Goal: Task Accomplishment & Management: Use online tool/utility

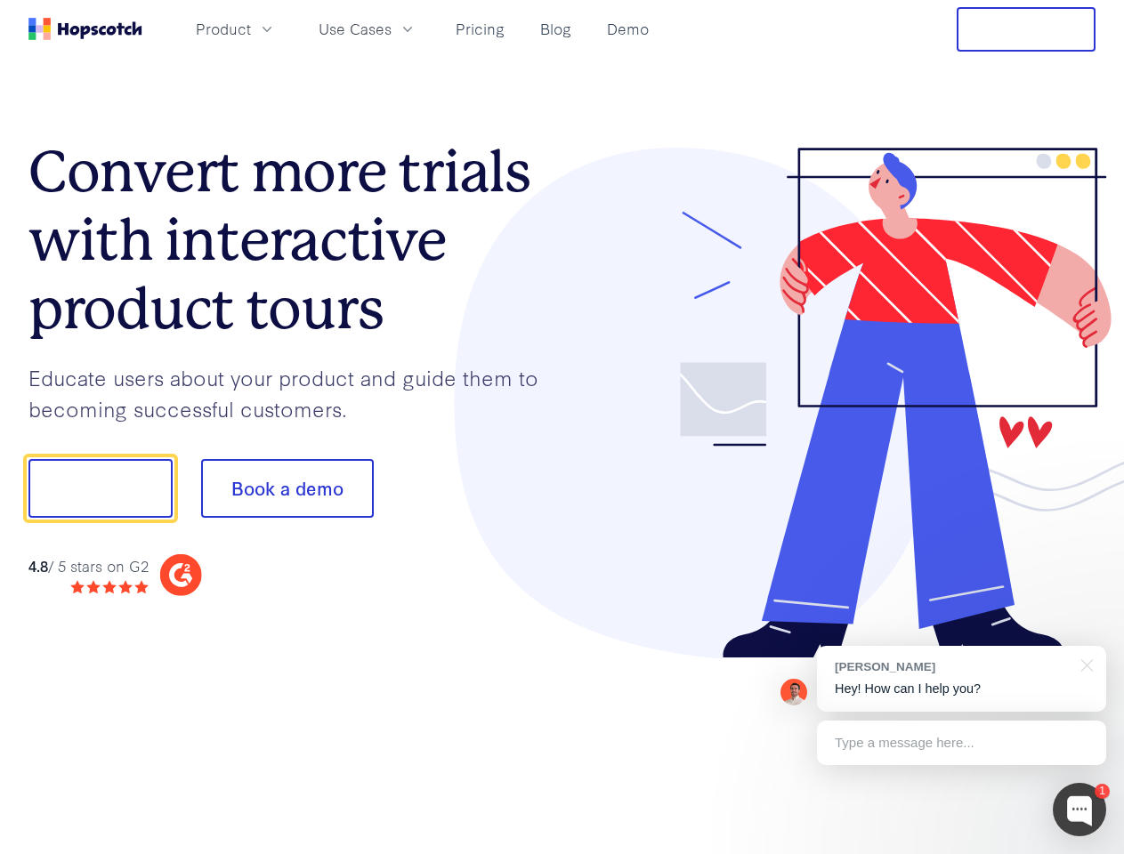
click at [562, 427] on div at bounding box center [829, 404] width 534 height 512
click at [251, 28] on span "Product" at bounding box center [223, 29] width 55 height 22
click at [391, 28] on span "Use Cases" at bounding box center [355, 29] width 73 height 22
click at [1026, 29] on button "Free Trial" at bounding box center [1025, 29] width 139 height 44
click at [100, 488] on button "Show me!" at bounding box center [100, 488] width 144 height 59
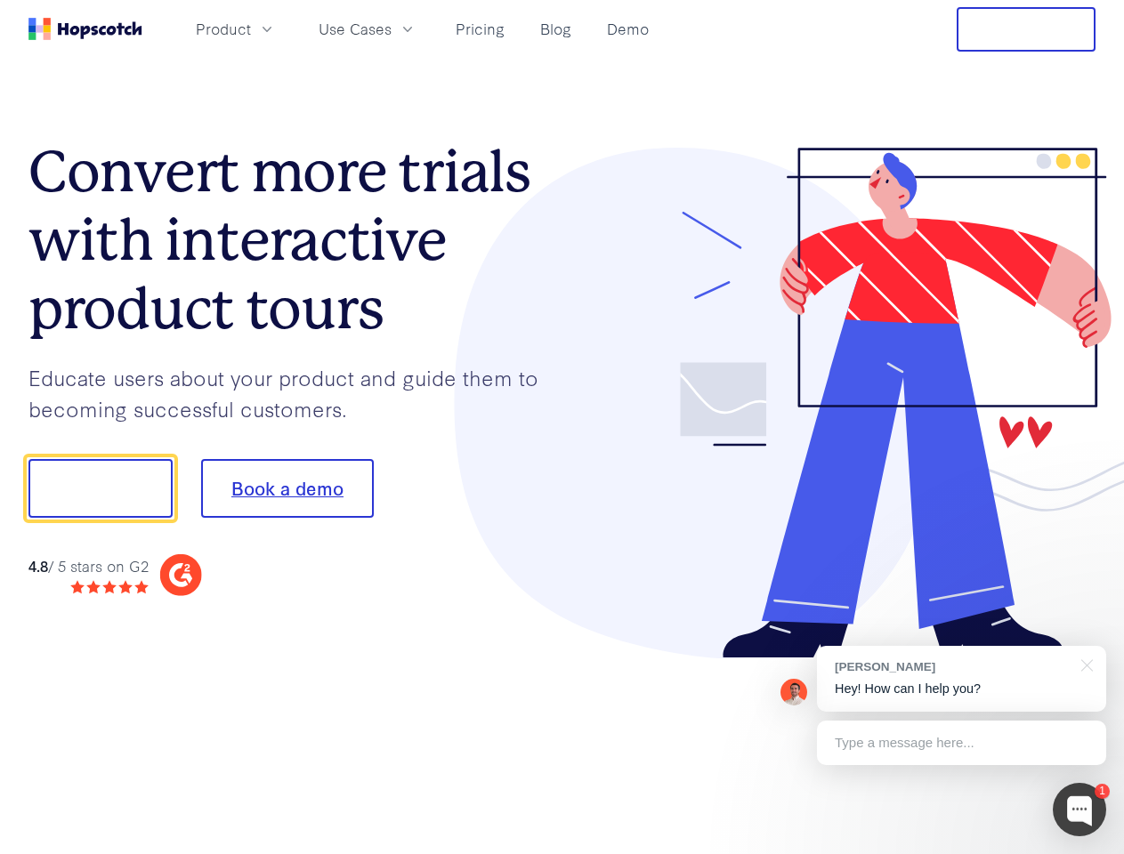
click at [286, 488] on button "Book a demo" at bounding box center [287, 488] width 173 height 59
click at [1079, 810] on div at bounding box center [1078, 809] width 53 height 53
click at [961, 679] on div "[PERSON_NAME] Hey! How can I help you?" at bounding box center [961, 679] width 289 height 66
click at [1084, 664] on div at bounding box center [939, 486] width 334 height 593
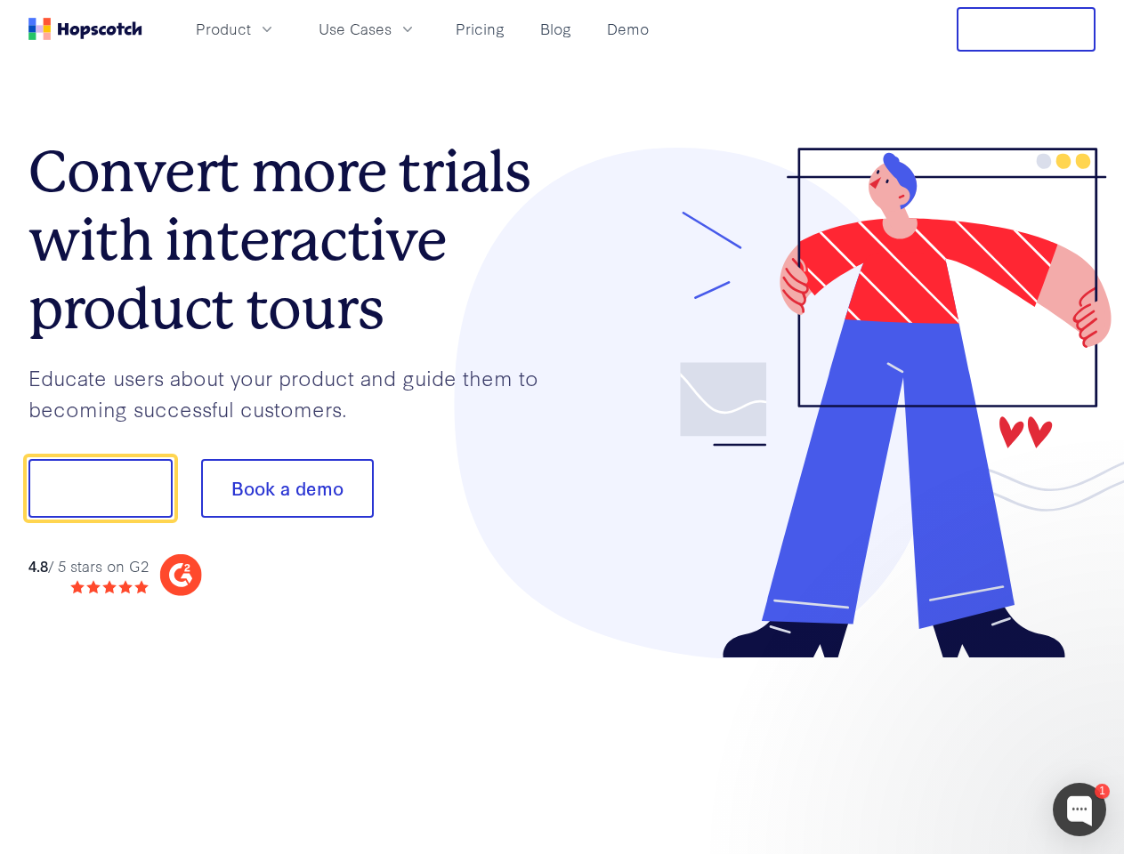
click at [961, 743] on div at bounding box center [939, 486] width 334 height 593
